Goal: Find specific page/section: Find specific page/section

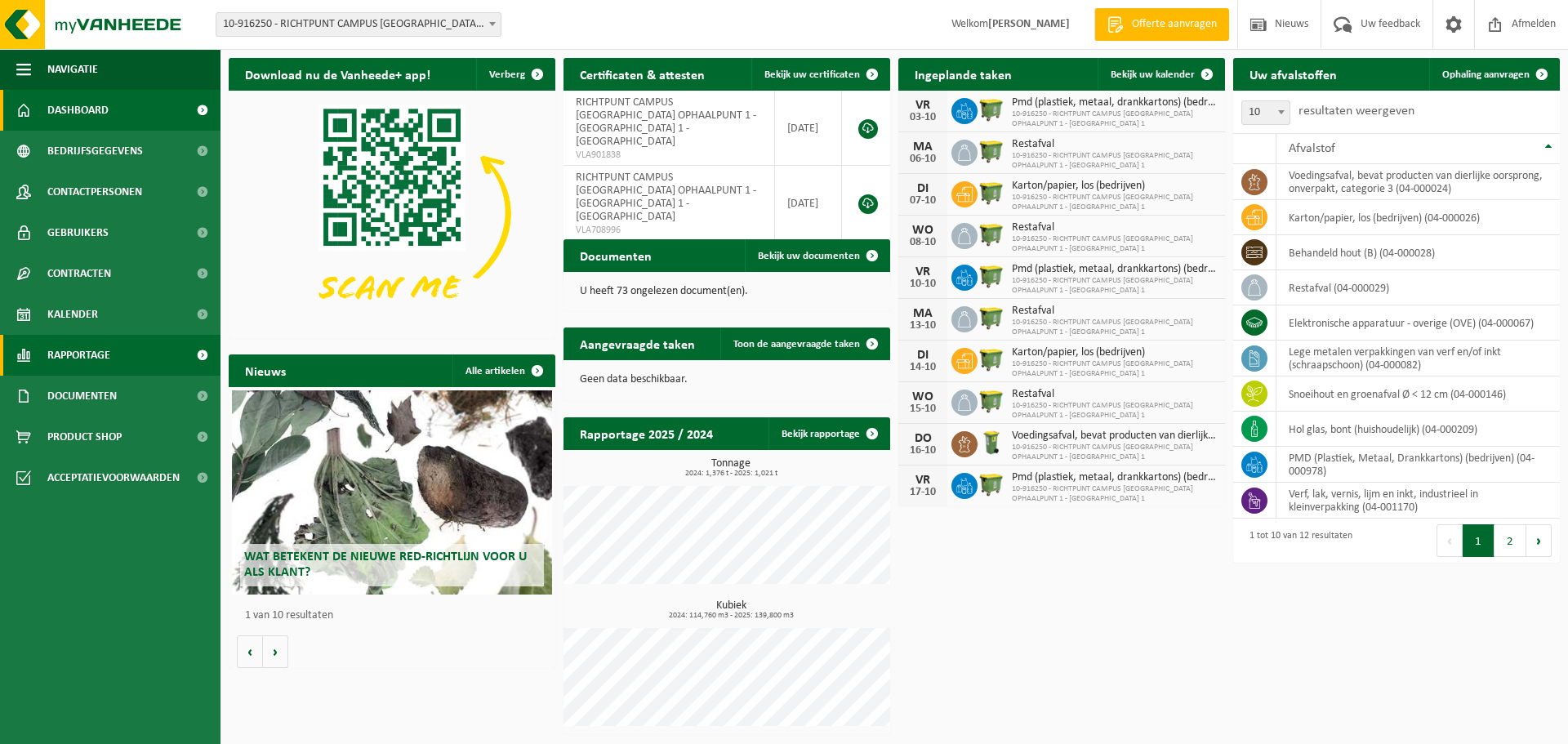
click at [85, 353] on span "Rapportage" at bounding box center [79, 355] width 63 height 41
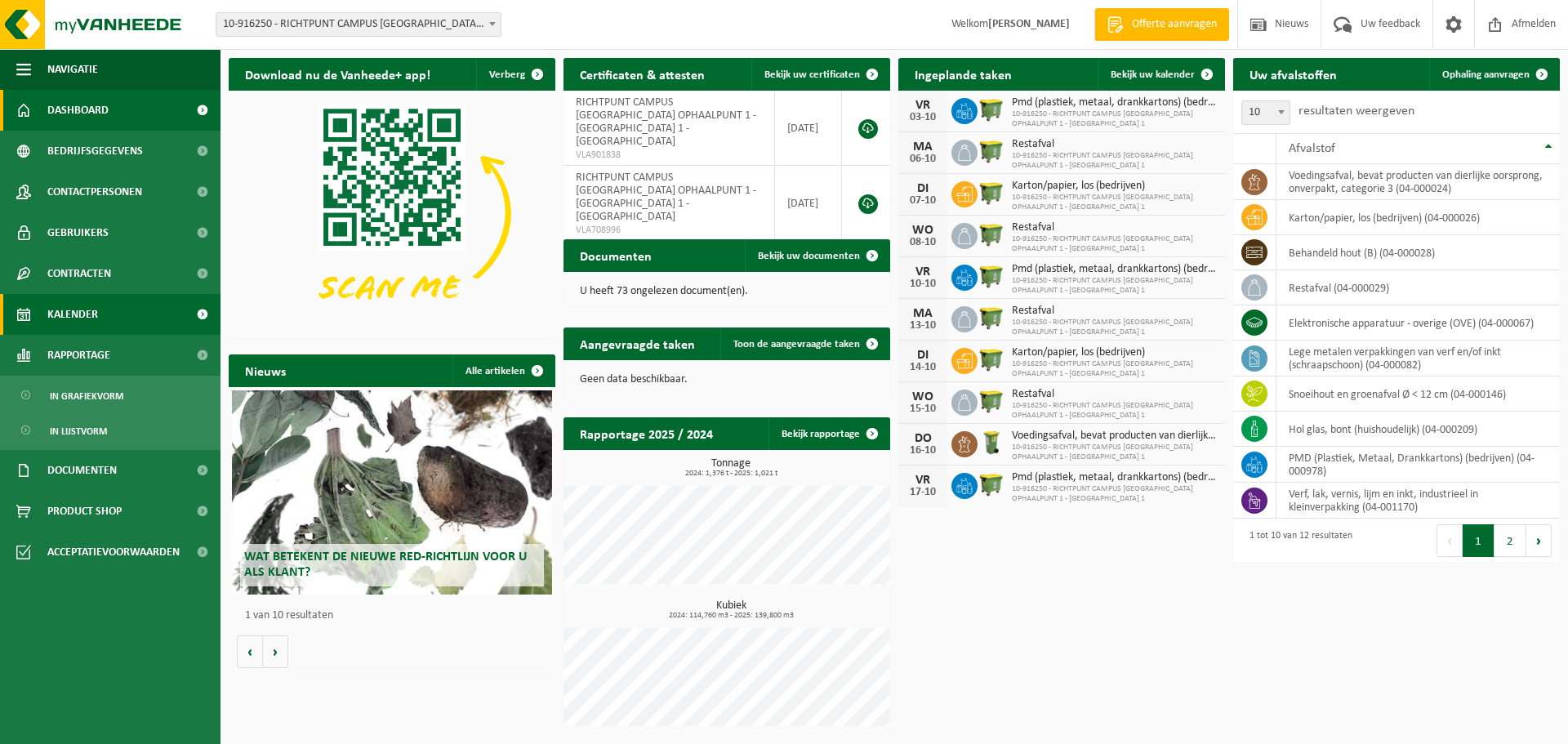
click at [84, 312] on span "Kalender" at bounding box center [73, 315] width 51 height 41
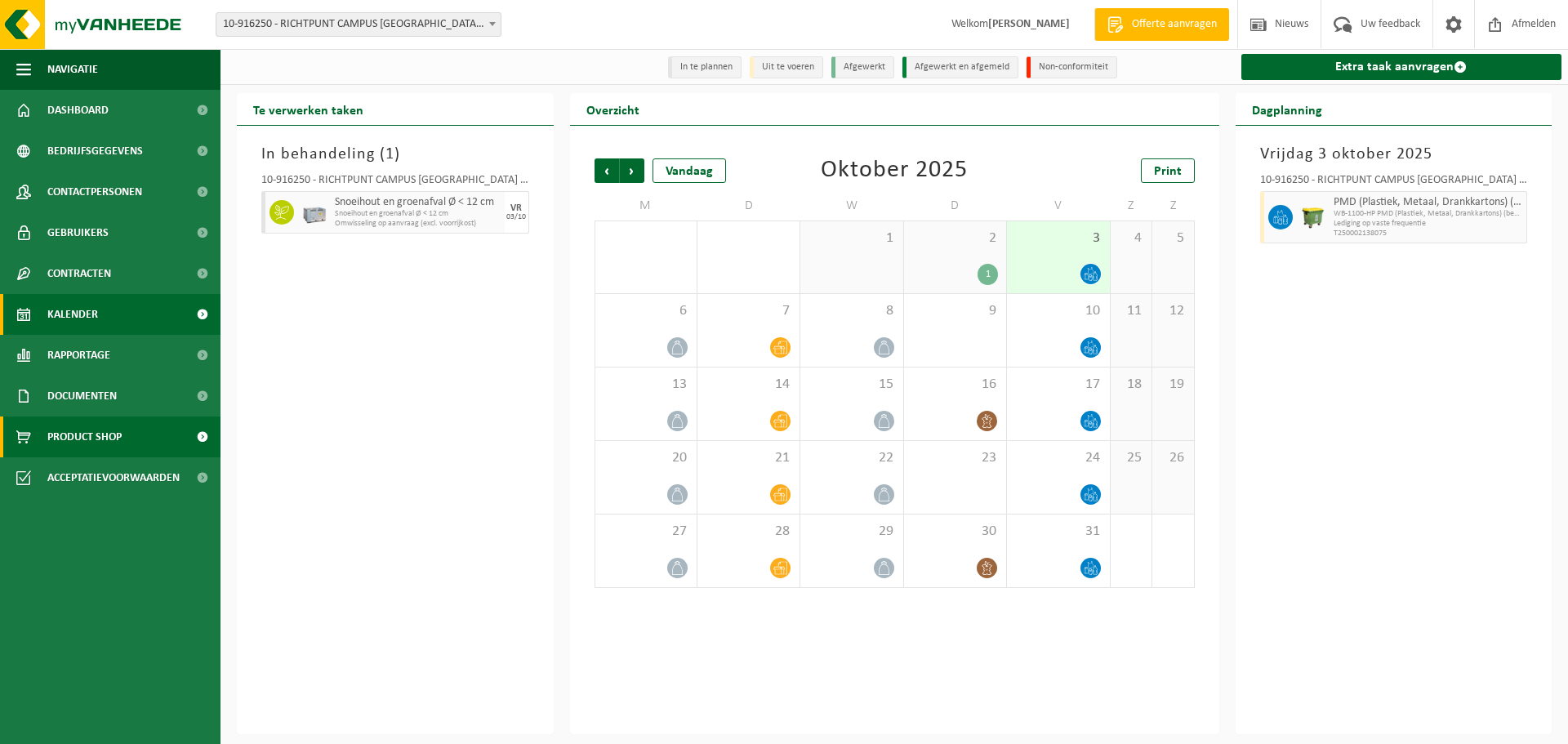
click at [119, 430] on span "Product Shop" at bounding box center [84, 437] width 74 height 41
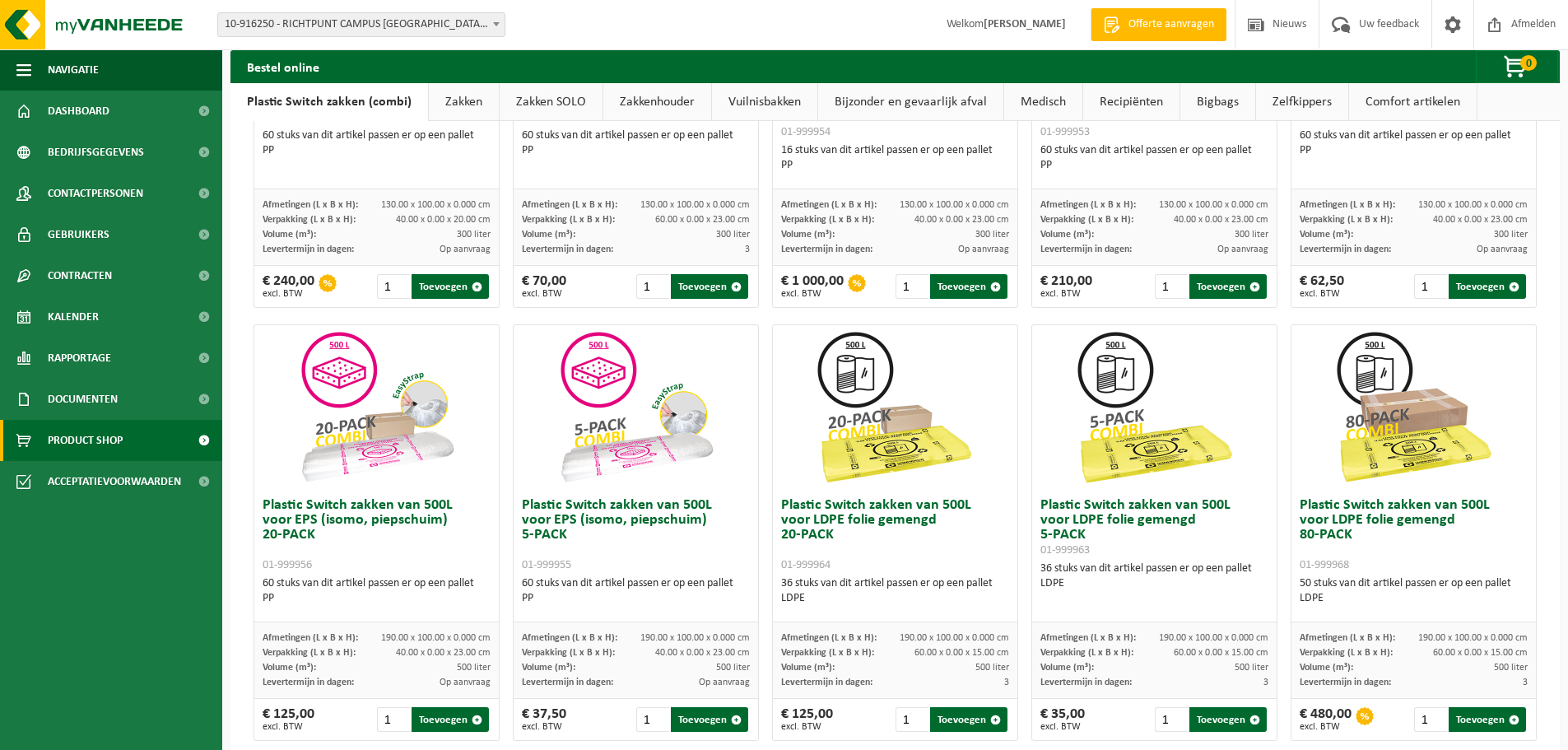
scroll to position [495, 0]
